Goal: Task Accomplishment & Management: Manage account settings

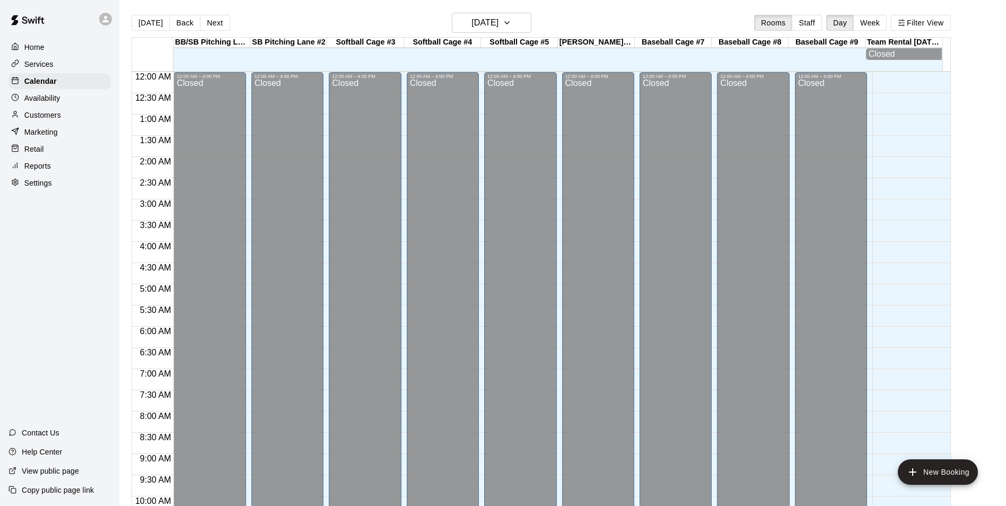
scroll to position [539, 0]
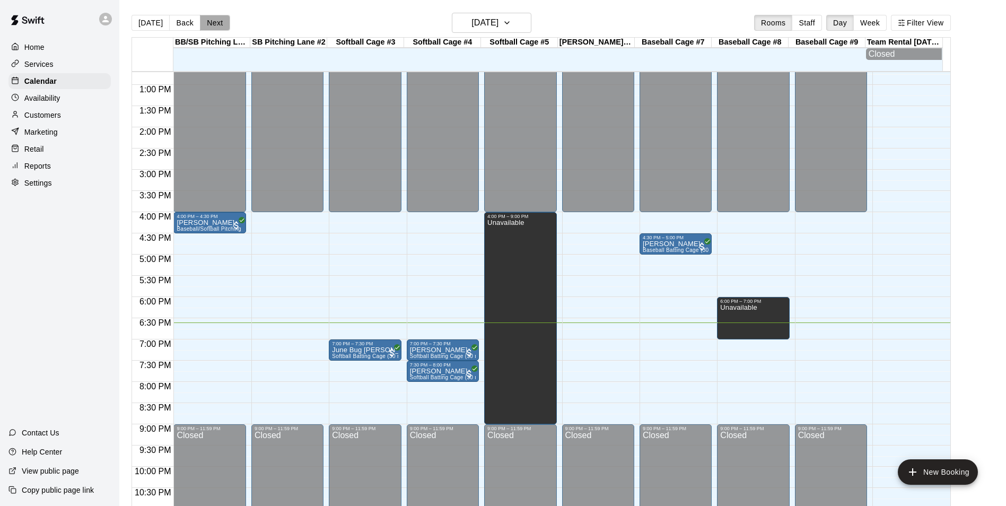
click at [211, 22] on button "Next" at bounding box center [215, 23] width 30 height 16
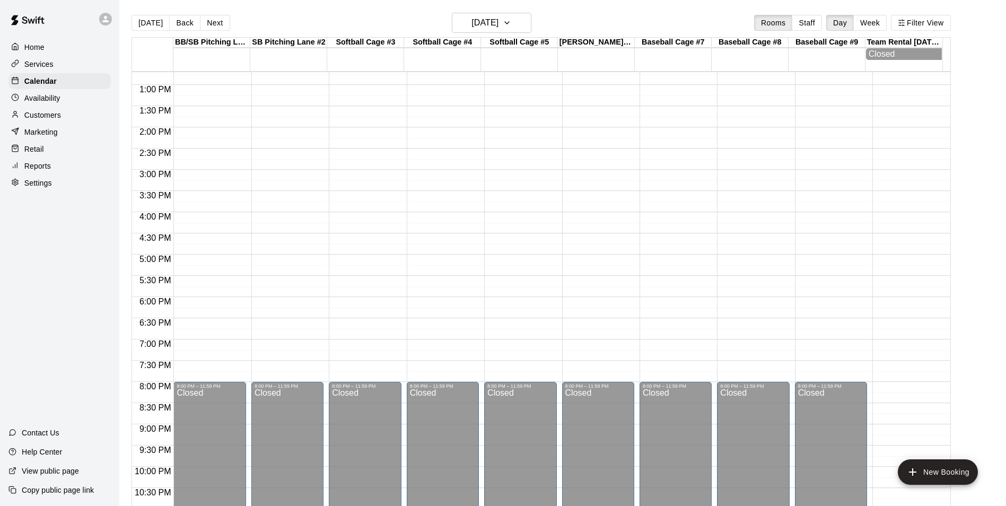
click at [179, 218] on div "12:00 AM – 12:00 PM Closed 8:00 PM – 11:59 PM Closed" at bounding box center [209, 42] width 72 height 1018
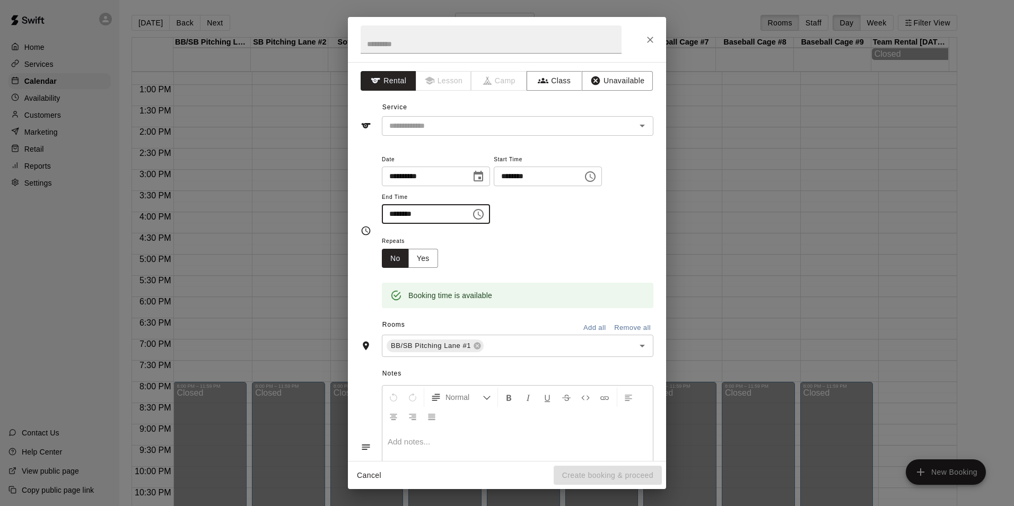
click at [395, 214] on input "********" at bounding box center [423, 214] width 82 height 20
type input "********"
click at [613, 80] on button "Unavailable" at bounding box center [617, 81] width 71 height 20
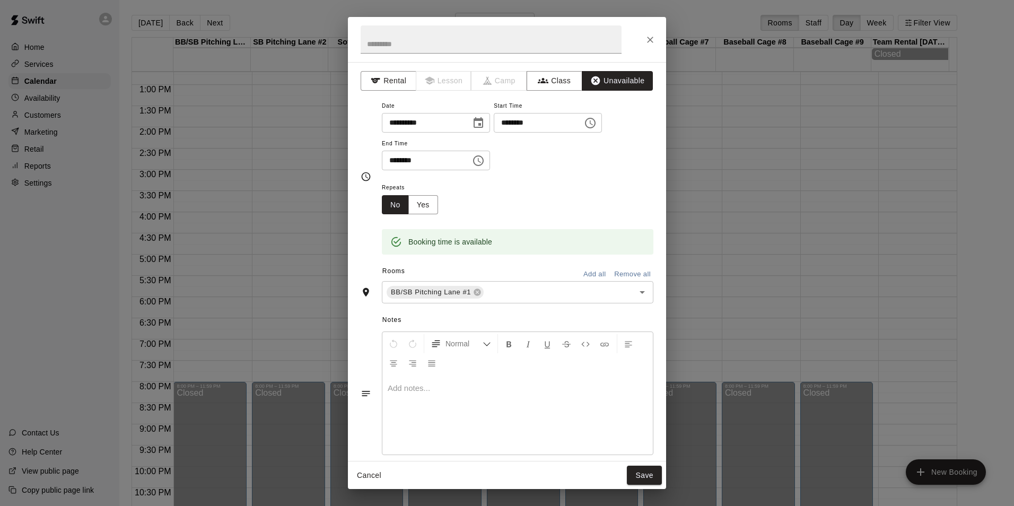
click at [587, 275] on button "Add all" at bounding box center [595, 274] width 34 height 16
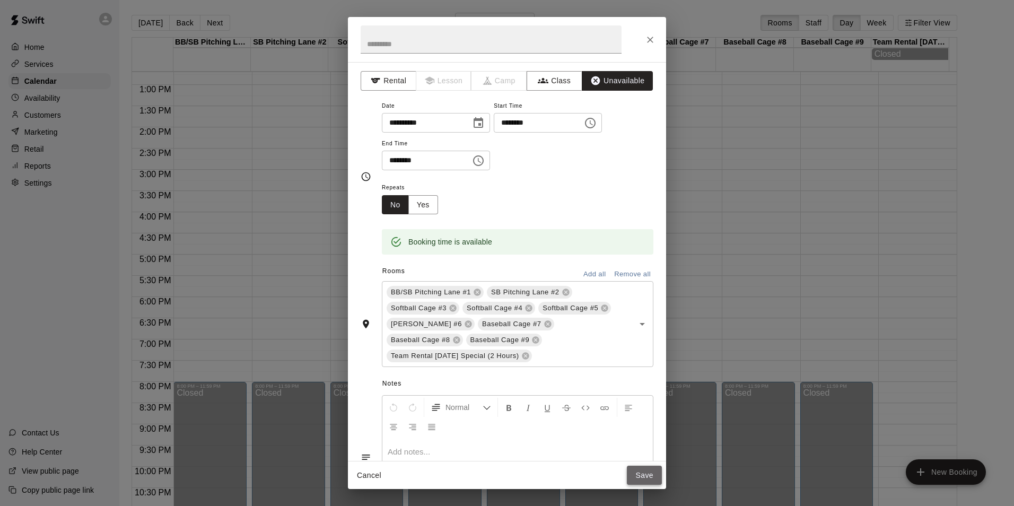
click at [649, 470] on button "Save" at bounding box center [644, 476] width 35 height 20
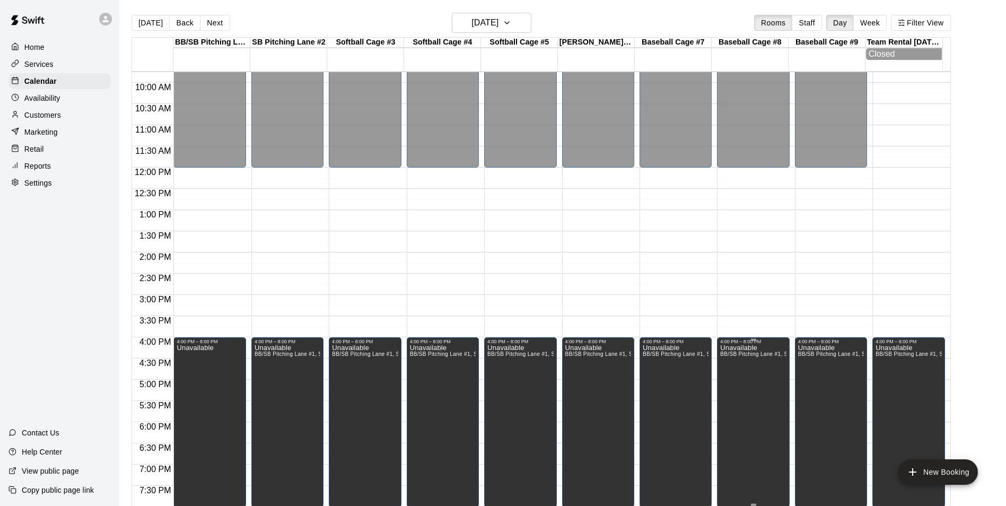
scroll to position [380, 0]
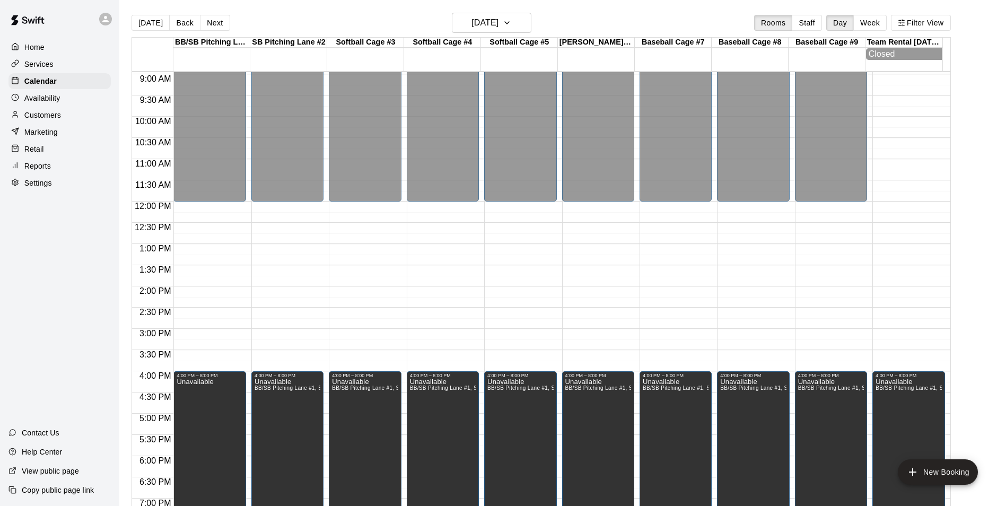
click at [120, 79] on main "Today Back Next Saturday Oct 11 Rooms Staff Day Week Filter View BB/SB Pitching…" at bounding box center [562, 261] width 887 height 523
click at [147, 21] on button "[DATE]" at bounding box center [151, 23] width 38 height 16
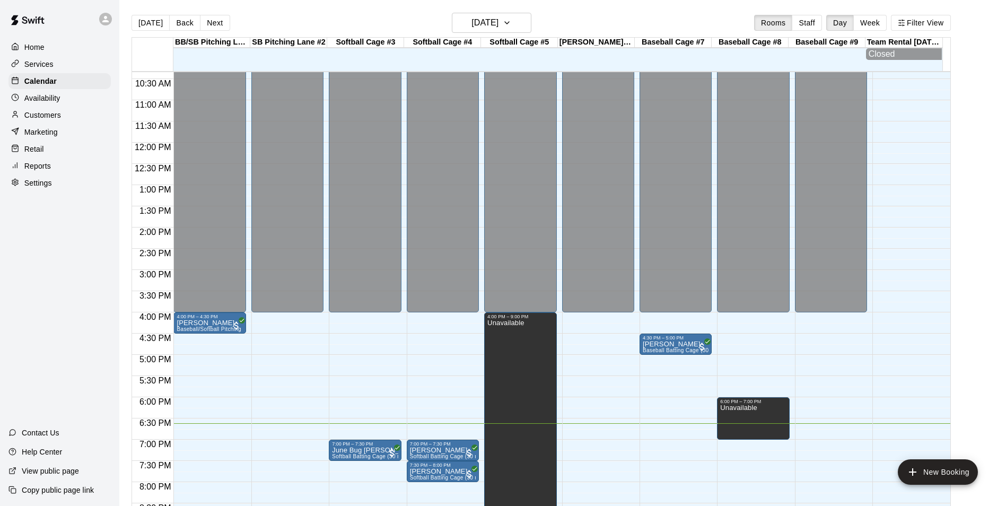
scroll to position [575, 0]
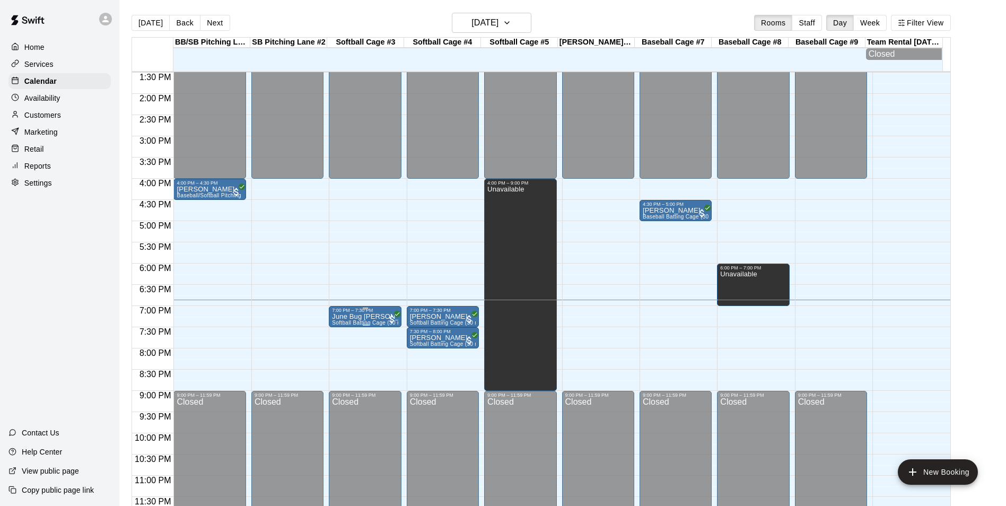
drag, startPoint x: 377, startPoint y: 314, endPoint x: 356, endPoint y: 316, distance: 20.3
click at [356, 317] on p "June Bug [PERSON_NAME]" at bounding box center [365, 317] width 66 height 0
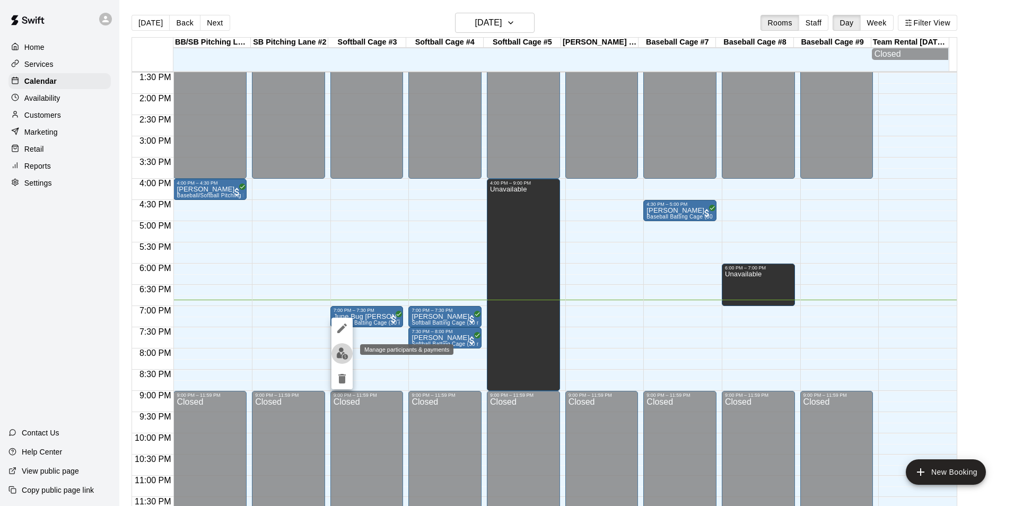
click at [339, 351] on img "edit" at bounding box center [342, 353] width 12 height 12
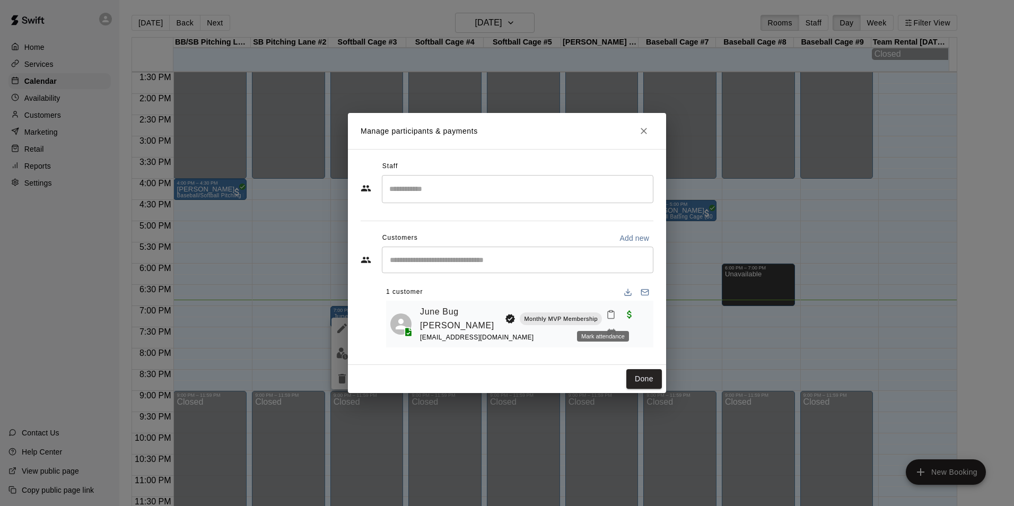
click at [606, 317] on icon "Mark attendance" at bounding box center [611, 315] width 10 height 10
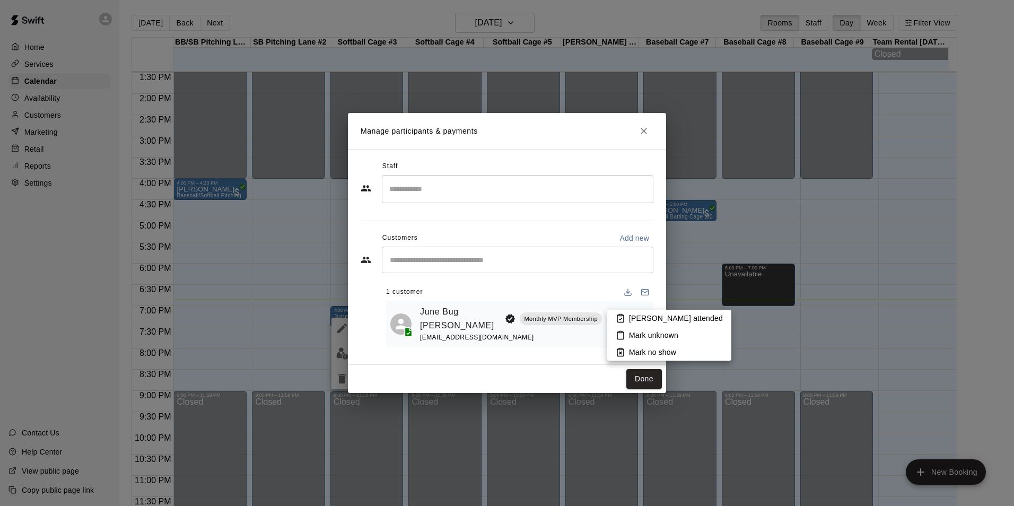
click at [640, 319] on p "Mark attended" at bounding box center [676, 318] width 94 height 11
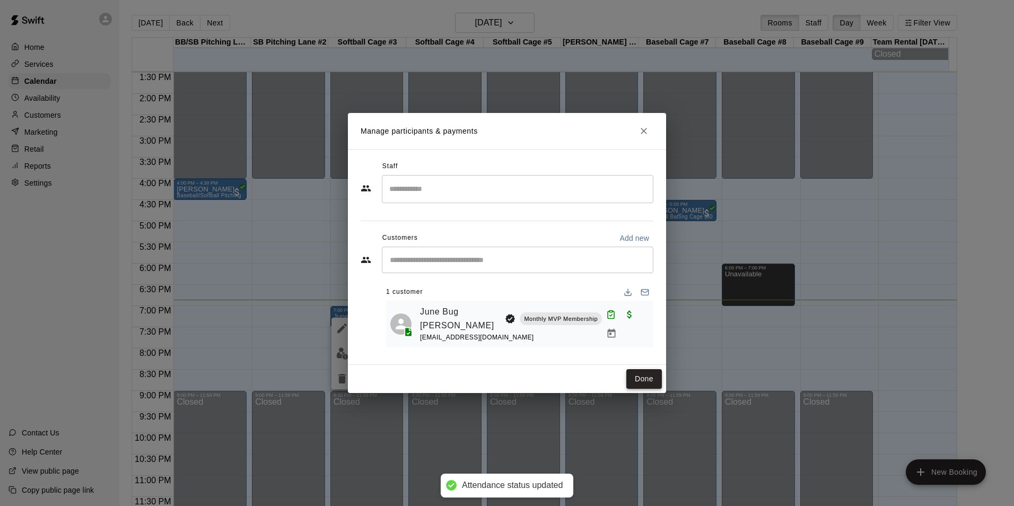
click at [640, 377] on button "Done" at bounding box center [644, 379] width 36 height 20
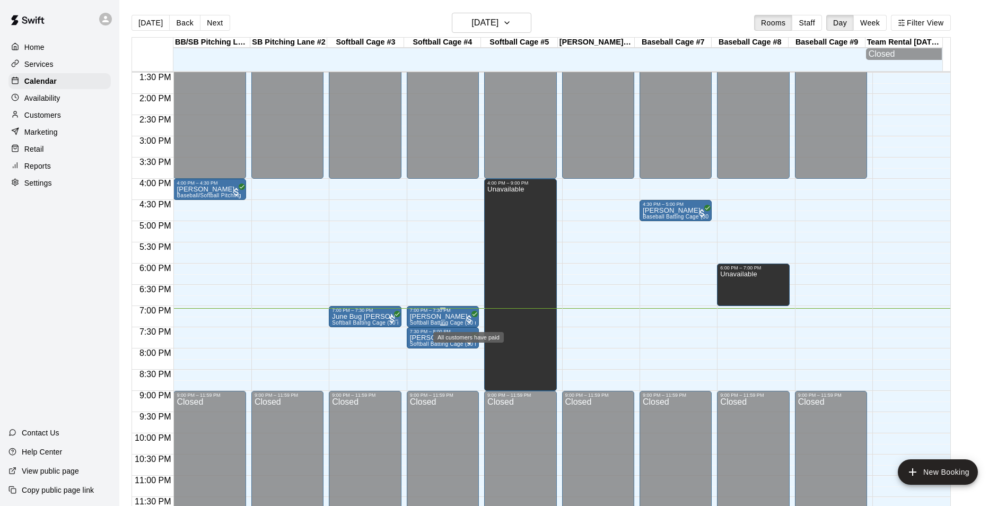
click at [476, 313] on icon "All customers have paid" at bounding box center [475, 314] width 5 height 4
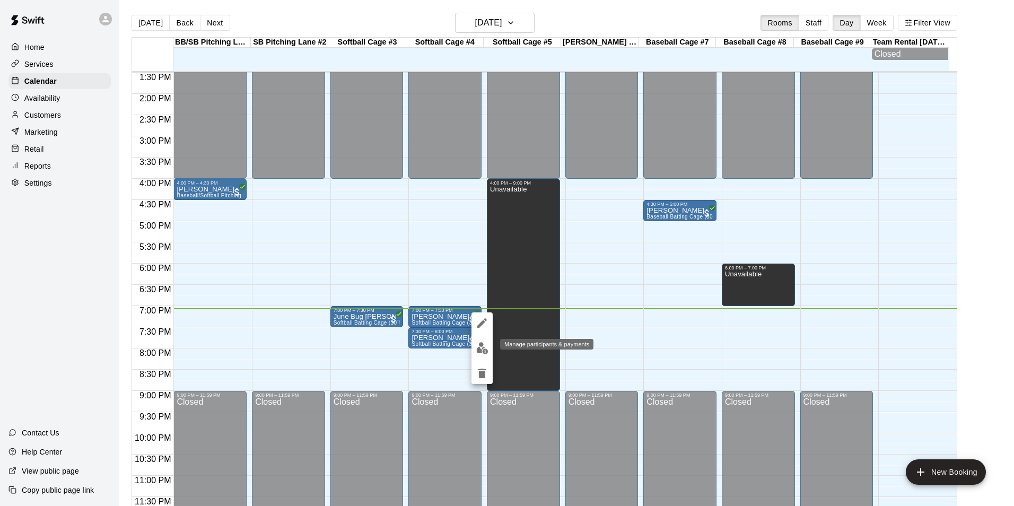
click at [488, 349] on img "edit" at bounding box center [482, 348] width 12 height 12
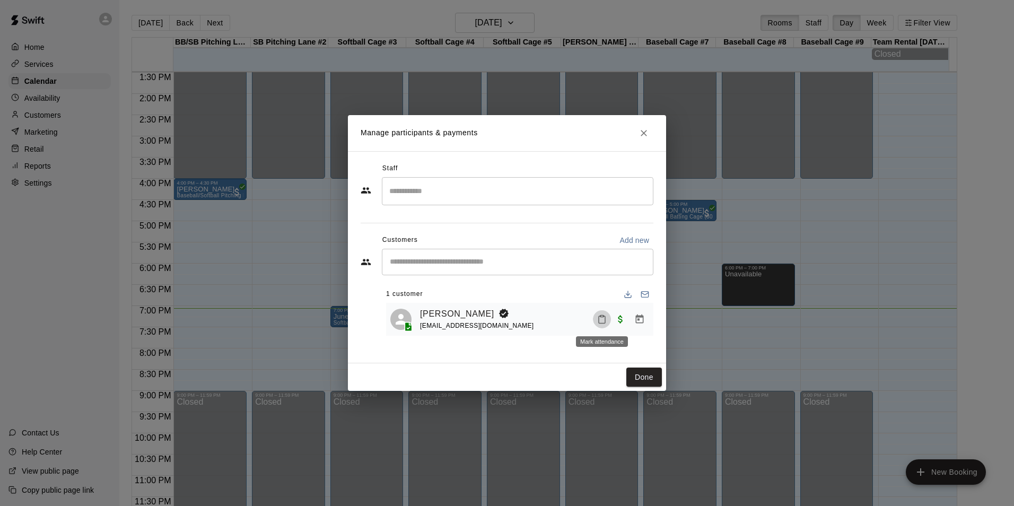
click at [604, 321] on icon "Mark attendance" at bounding box center [602, 320] width 10 height 10
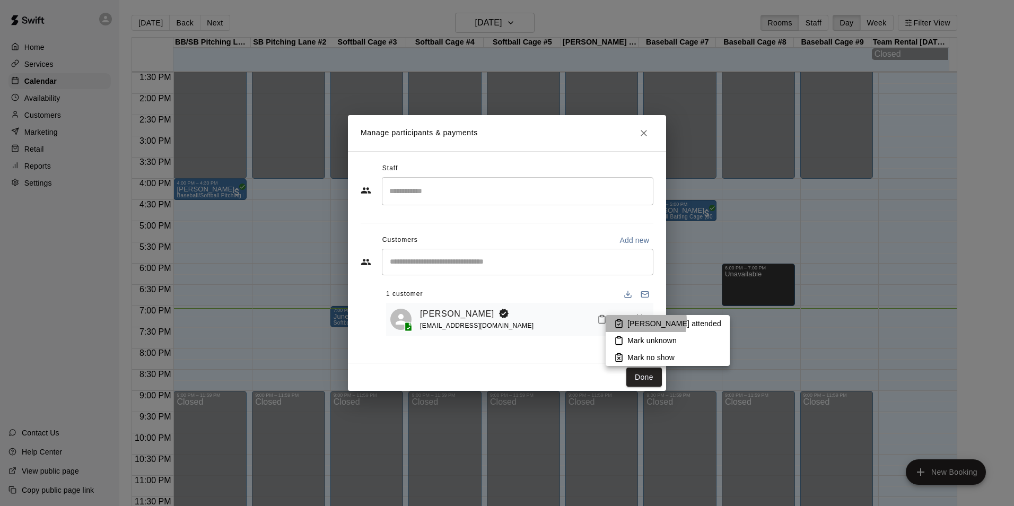
click at [629, 321] on p "Mark attended" at bounding box center [674, 323] width 94 height 11
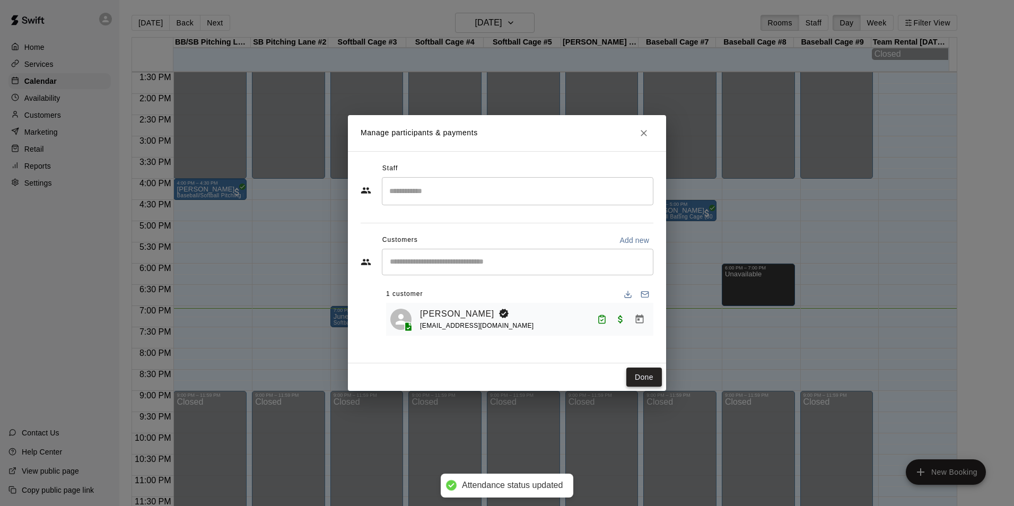
click at [643, 381] on button "Done" at bounding box center [644, 378] width 36 height 20
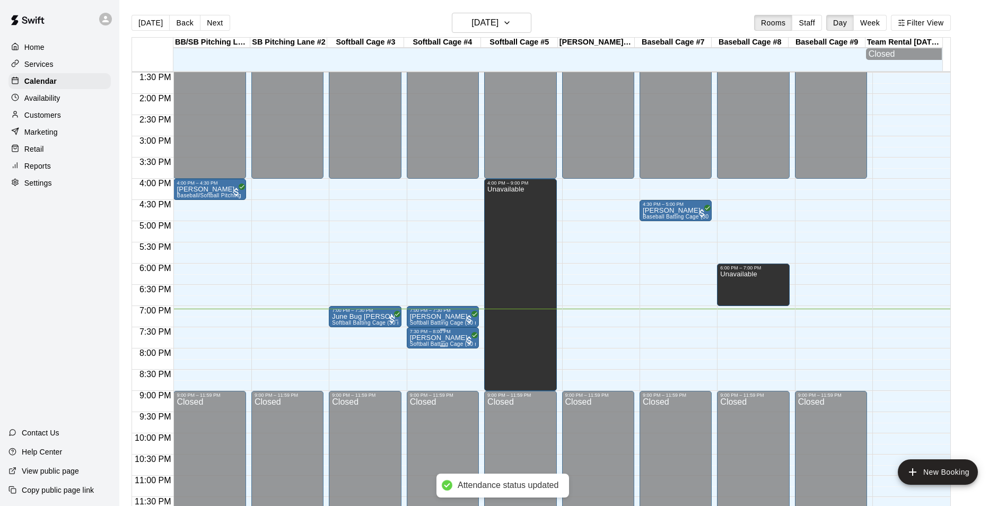
click at [424, 338] on p "[PERSON_NAME]" at bounding box center [443, 338] width 66 height 0
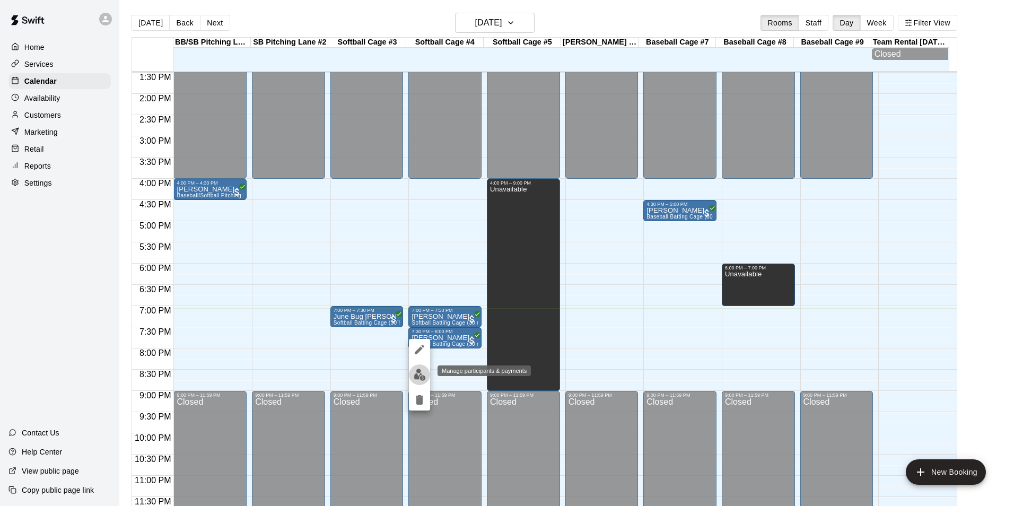
click at [421, 376] on img "edit" at bounding box center [420, 375] width 12 height 12
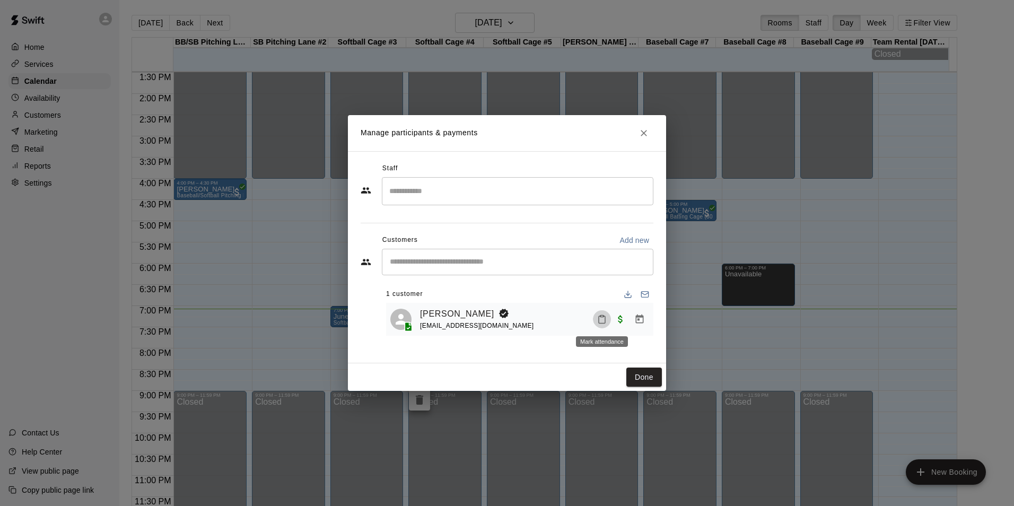
click at [602, 318] on icon "Mark attendance" at bounding box center [602, 320] width 10 height 10
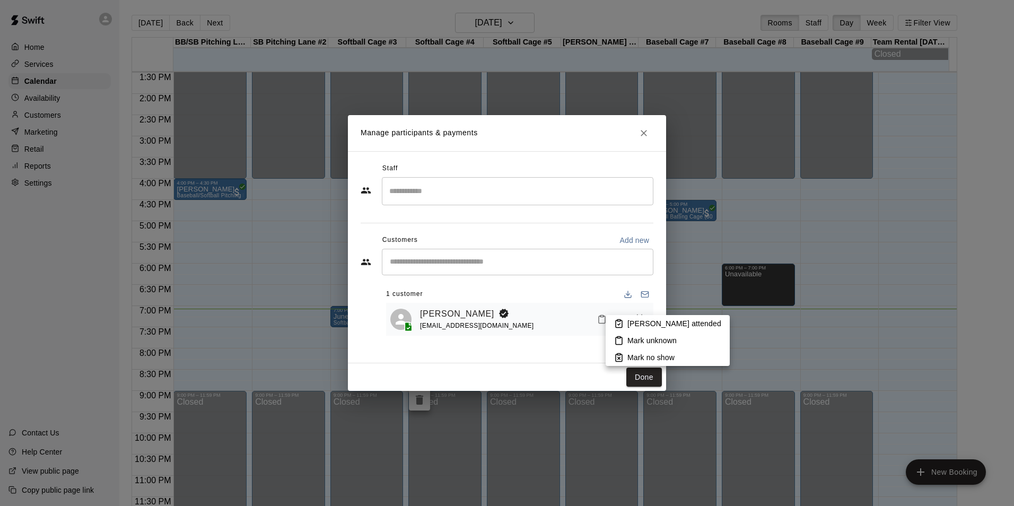
click at [625, 323] on li "Mark attended" at bounding box center [668, 323] width 124 height 17
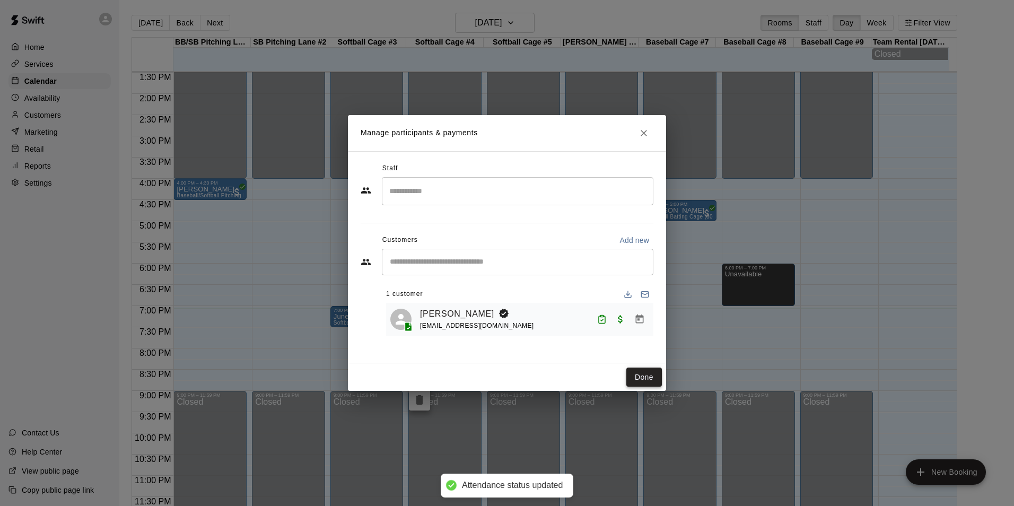
click at [637, 377] on button "Done" at bounding box center [644, 378] width 36 height 20
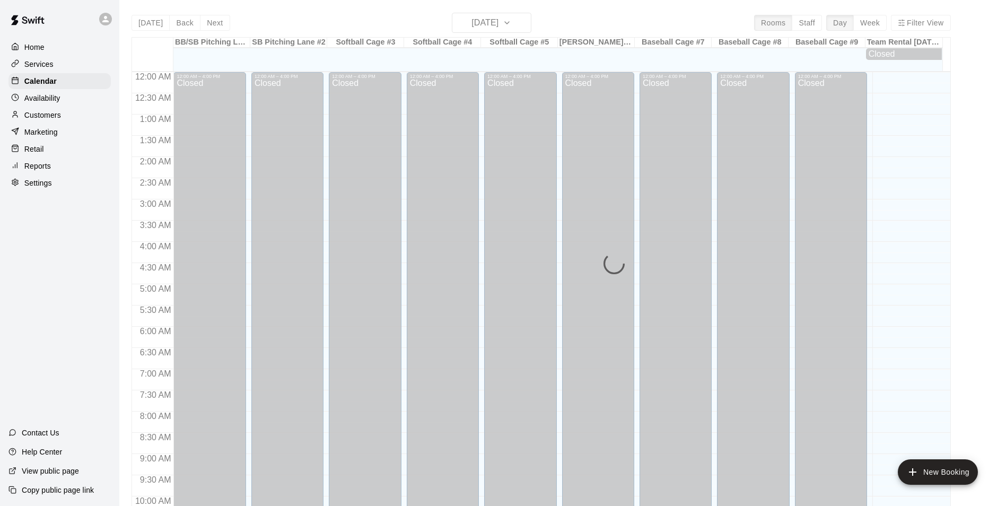
scroll to position [539, 0]
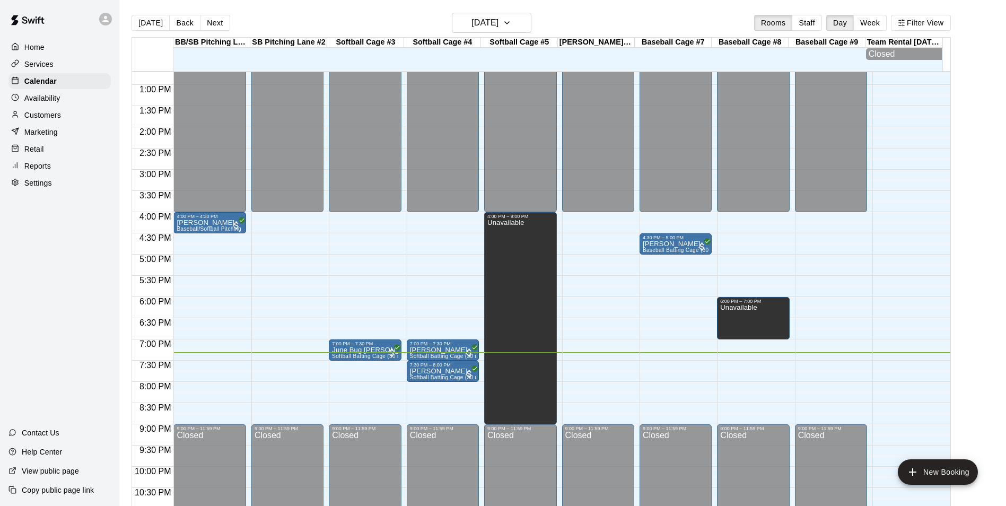
click at [215, 409] on div "12:00 AM – 4:00 PM Closed 4:00 PM – 4:30 PM [PERSON_NAME] Baseball/Softball Pit…" at bounding box center [209, 42] width 72 height 1018
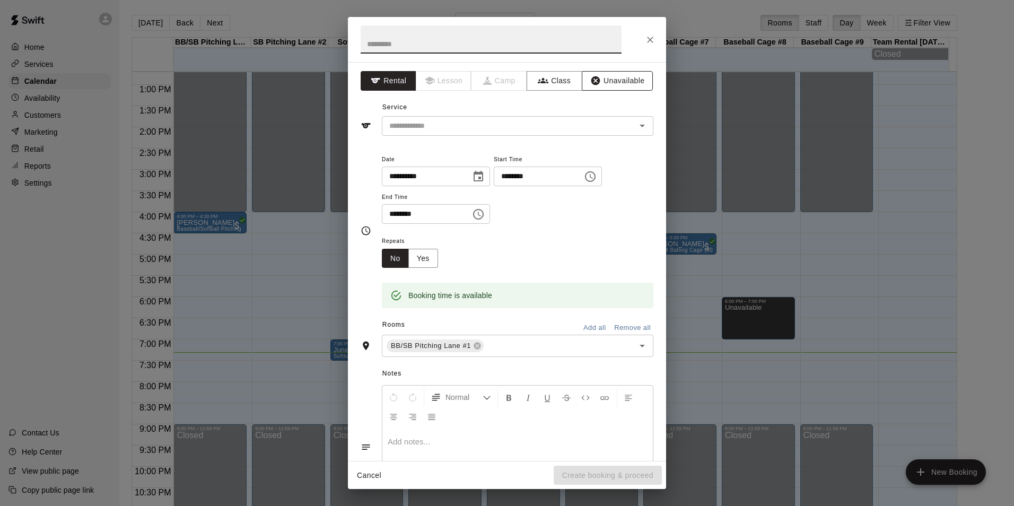
click at [621, 82] on button "Unavailable" at bounding box center [617, 81] width 71 height 20
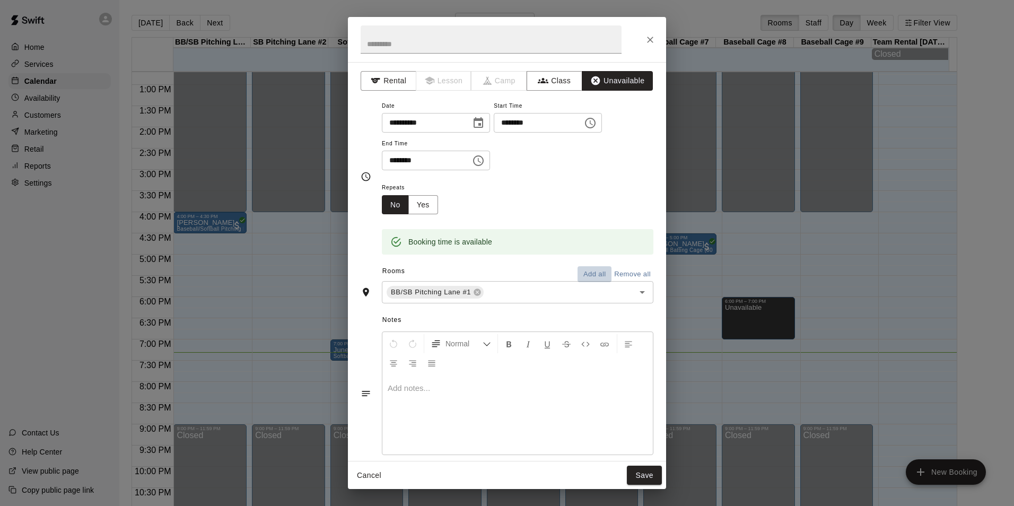
click at [590, 272] on button "Add all" at bounding box center [595, 274] width 34 height 16
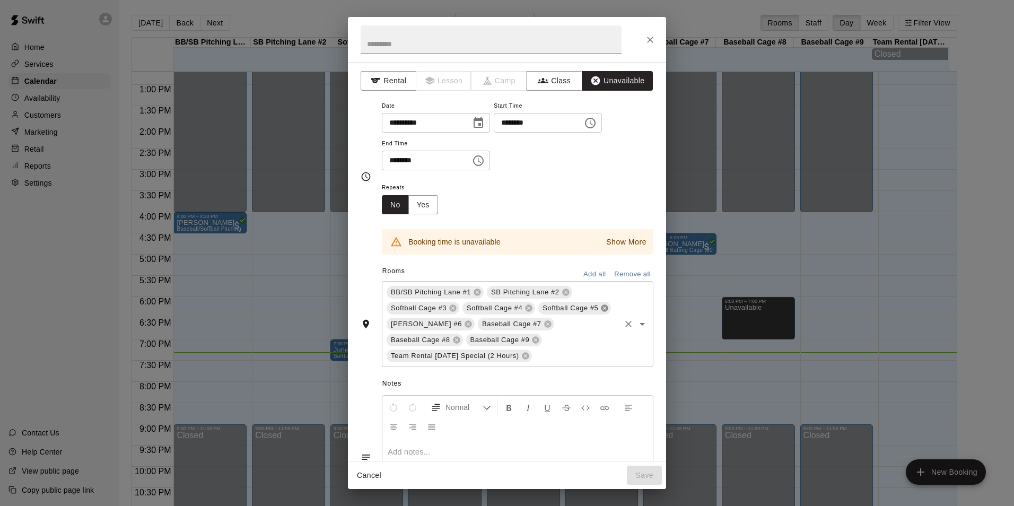
click at [601, 312] on icon at bounding box center [604, 308] width 7 height 7
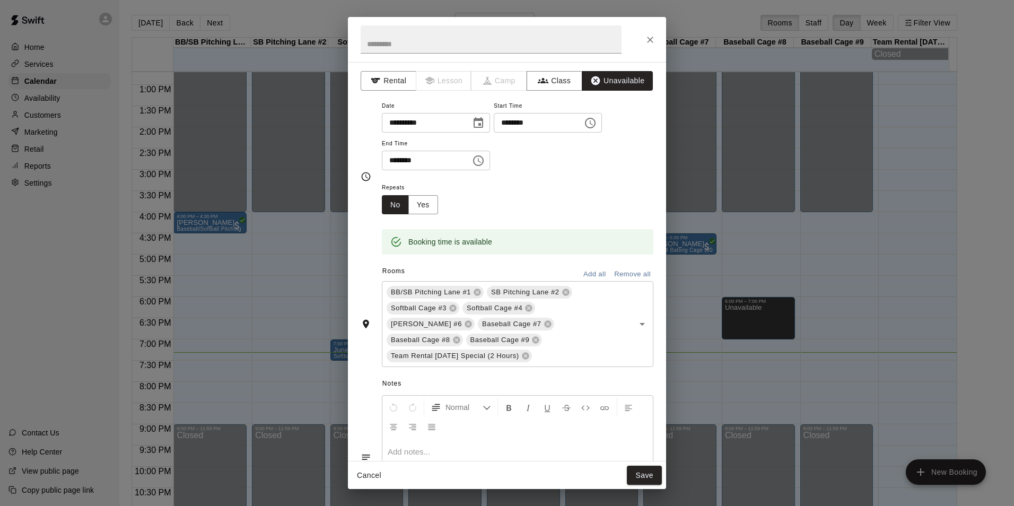
click at [648, 480] on button "Save" at bounding box center [644, 476] width 35 height 20
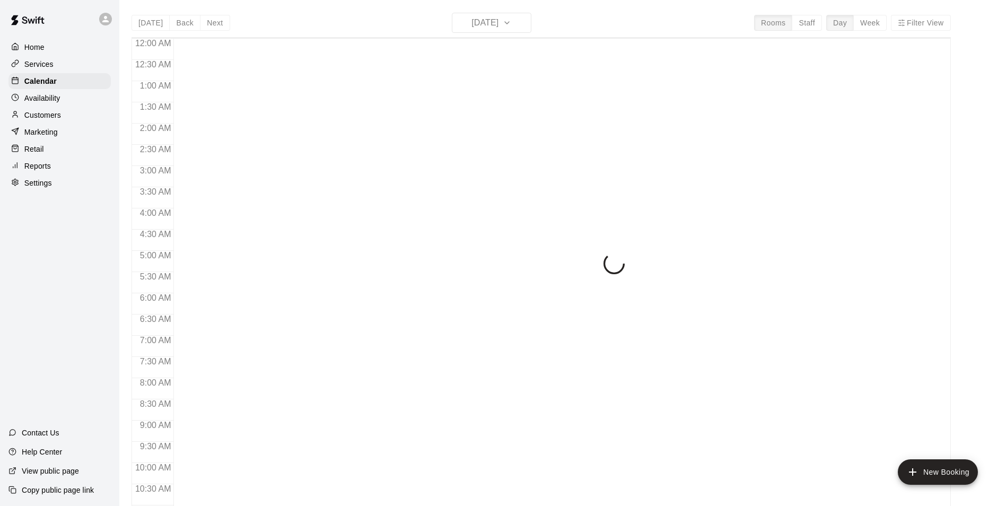
scroll to position [539, 0]
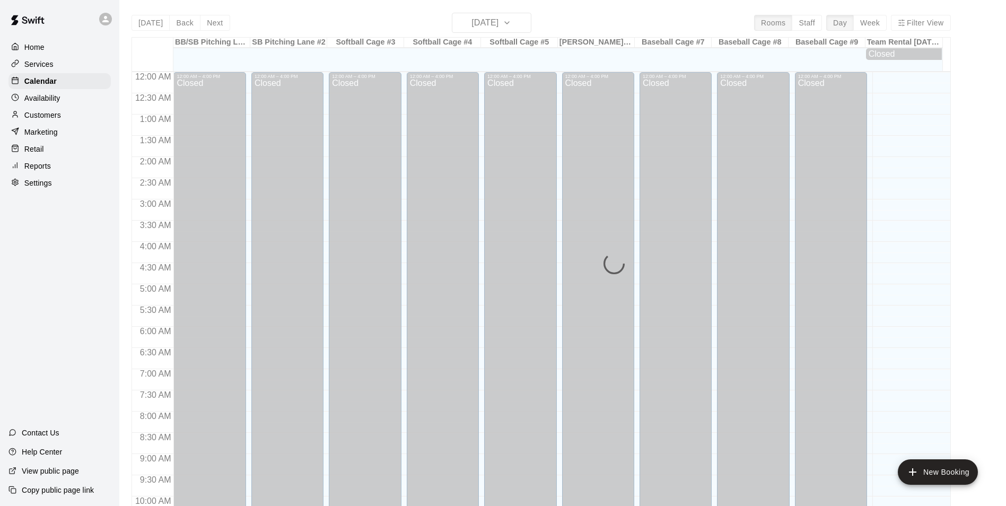
scroll to position [539, 0]
